Goal: Task Accomplishment & Management: Manage account settings

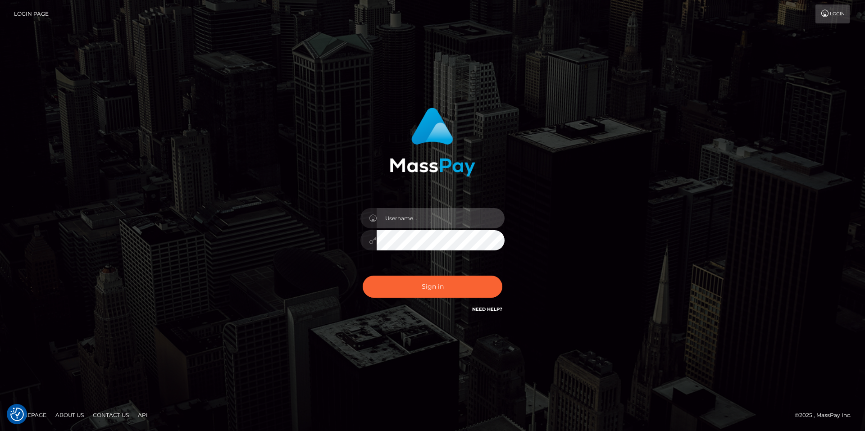
click at [419, 213] on input "text" at bounding box center [441, 218] width 128 height 20
click at [0, 431] on com-1password-button at bounding box center [0, 431] width 0 height 0
type input "smiley.throne"
drag, startPoint x: 405, startPoint y: 204, endPoint x: 407, endPoint y: 210, distance: 6.6
click at [406, 206] on div at bounding box center [433, 235] width 158 height 69
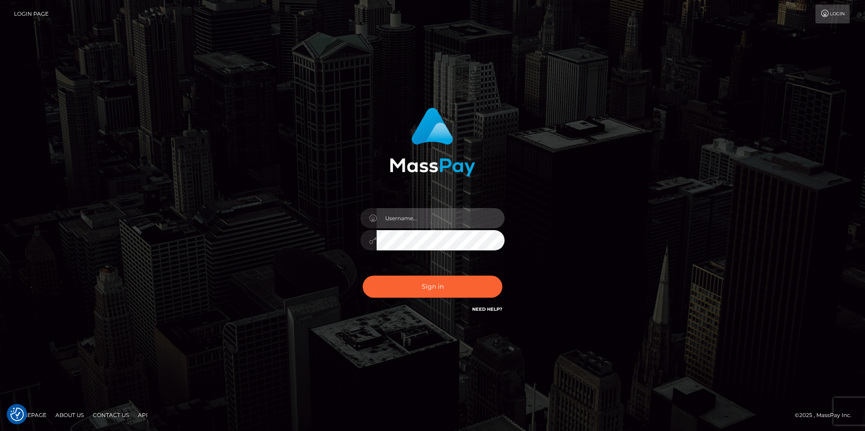
click at [410, 218] on input "text" at bounding box center [441, 218] width 128 height 20
type input "smiley.throne"
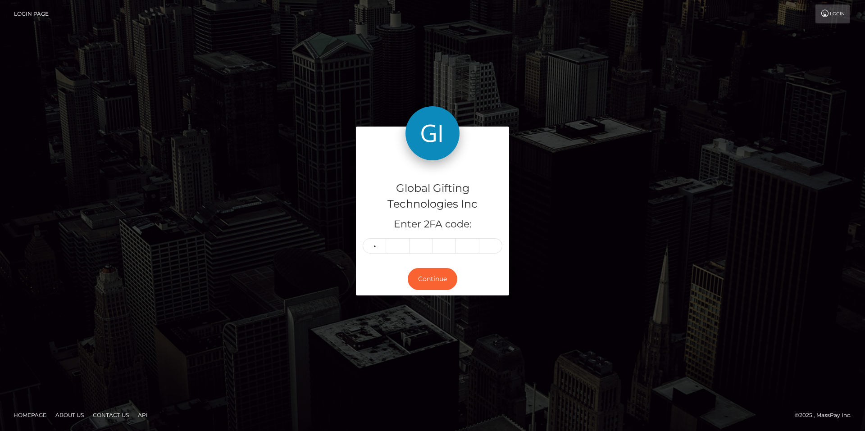
type input "7"
type input "5"
type input "0"
type input "6"
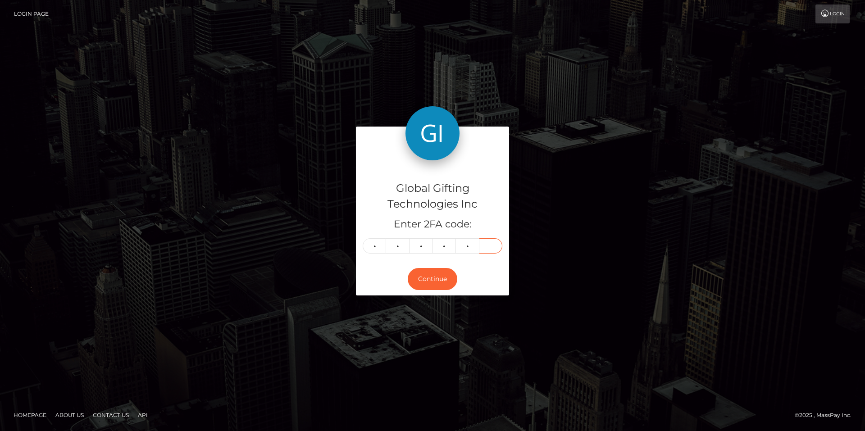
type input "8"
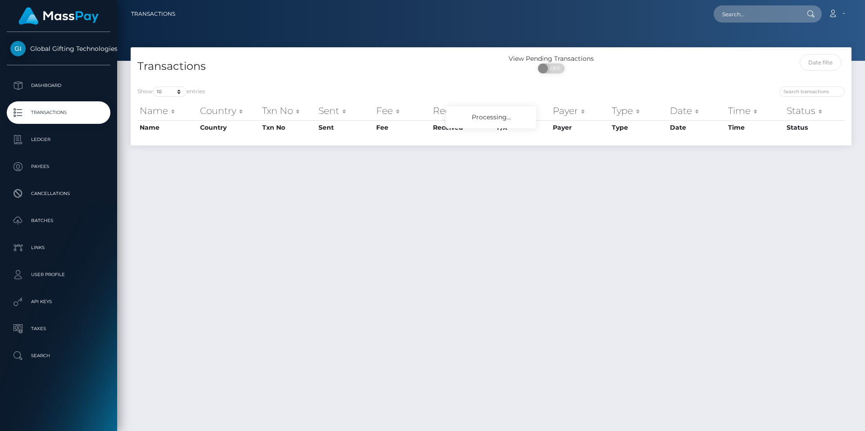
click at [45, 89] on p "Dashboard" at bounding box center [58, 86] width 96 height 14
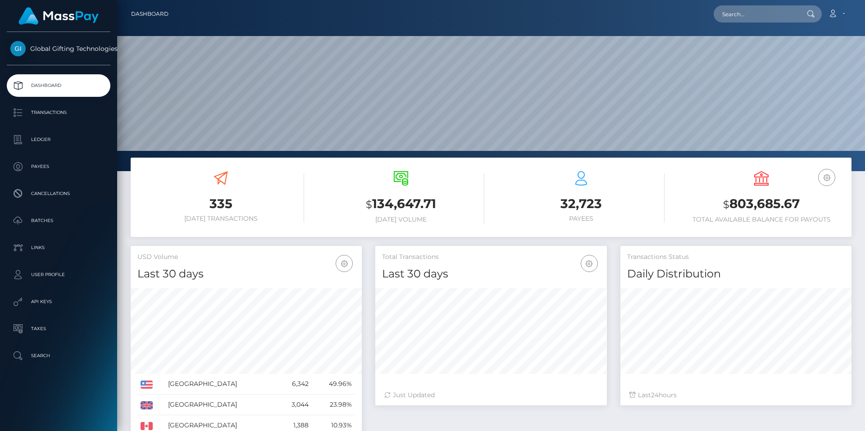
scroll to position [160, 232]
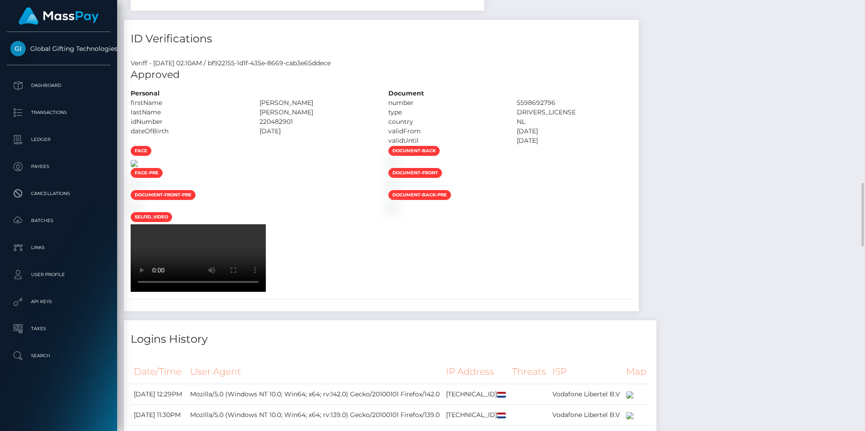
scroll to position [631, 0]
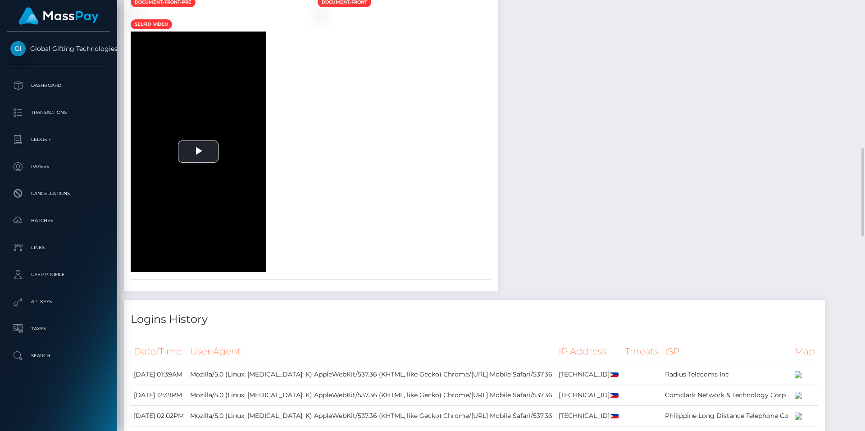
scroll to position [1081, 0]
